Goal: Information Seeking & Learning: Learn about a topic

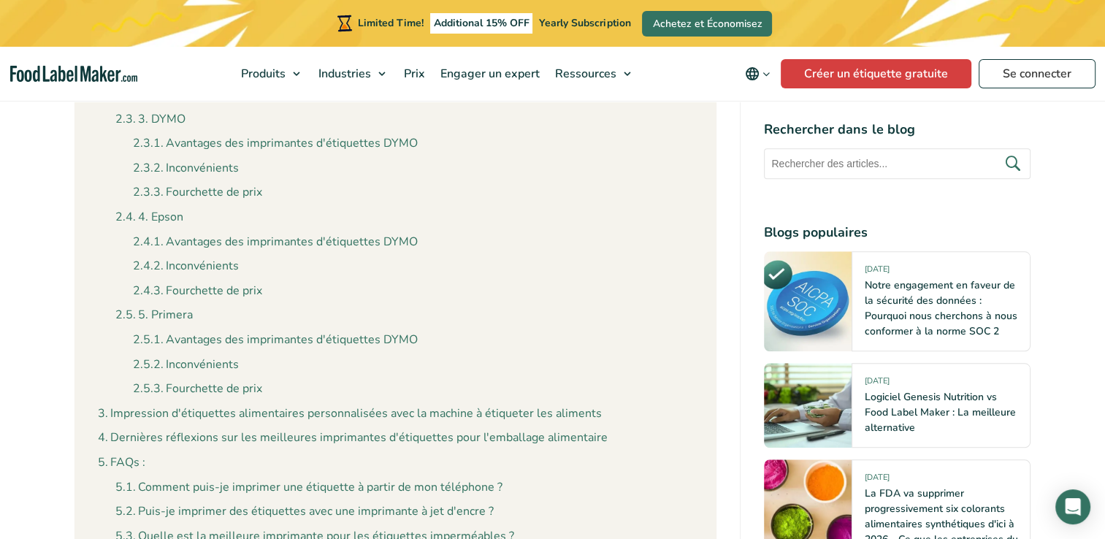
scroll to position [1373, 0]
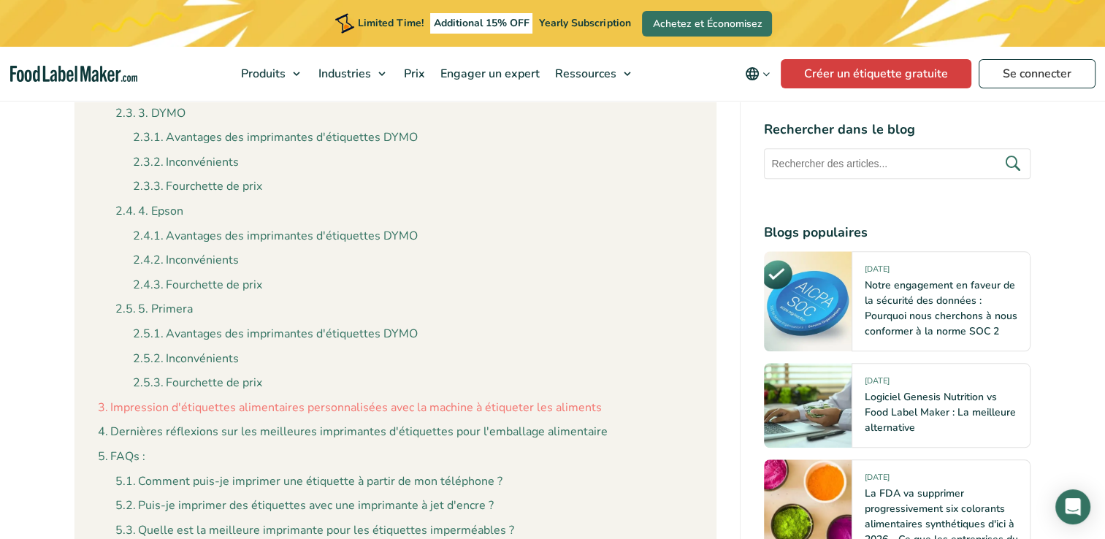
click at [522, 411] on link "Impression d'étiquettes alimentaires personnalisées avec la machine à étiqueter…" at bounding box center [350, 408] width 504 height 19
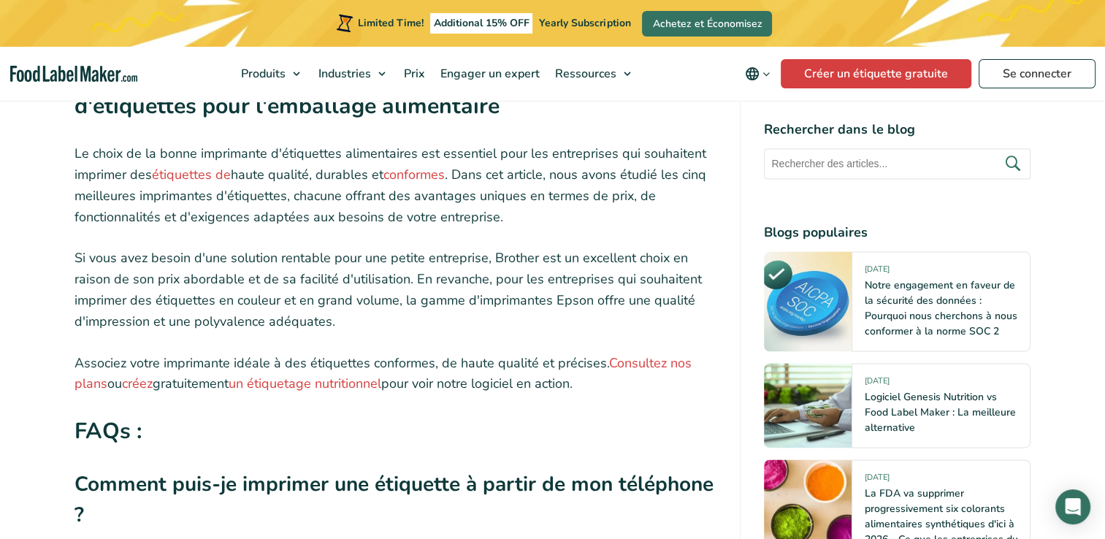
scroll to position [7572, 0]
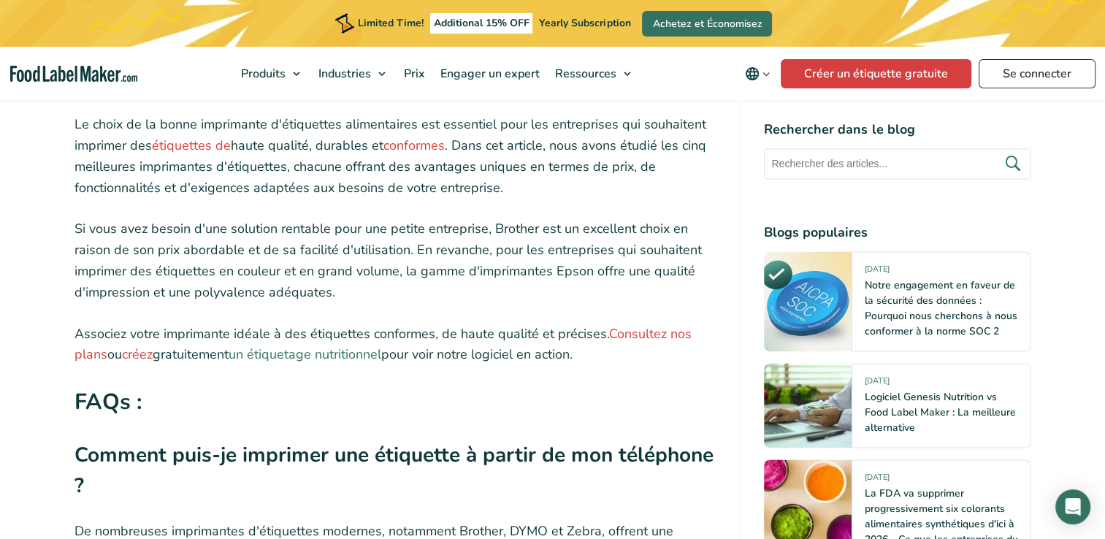
click at [369, 345] on link "un étiquetage nutritionnel" at bounding box center [305, 354] width 153 height 18
